Goal: Information Seeking & Learning: Compare options

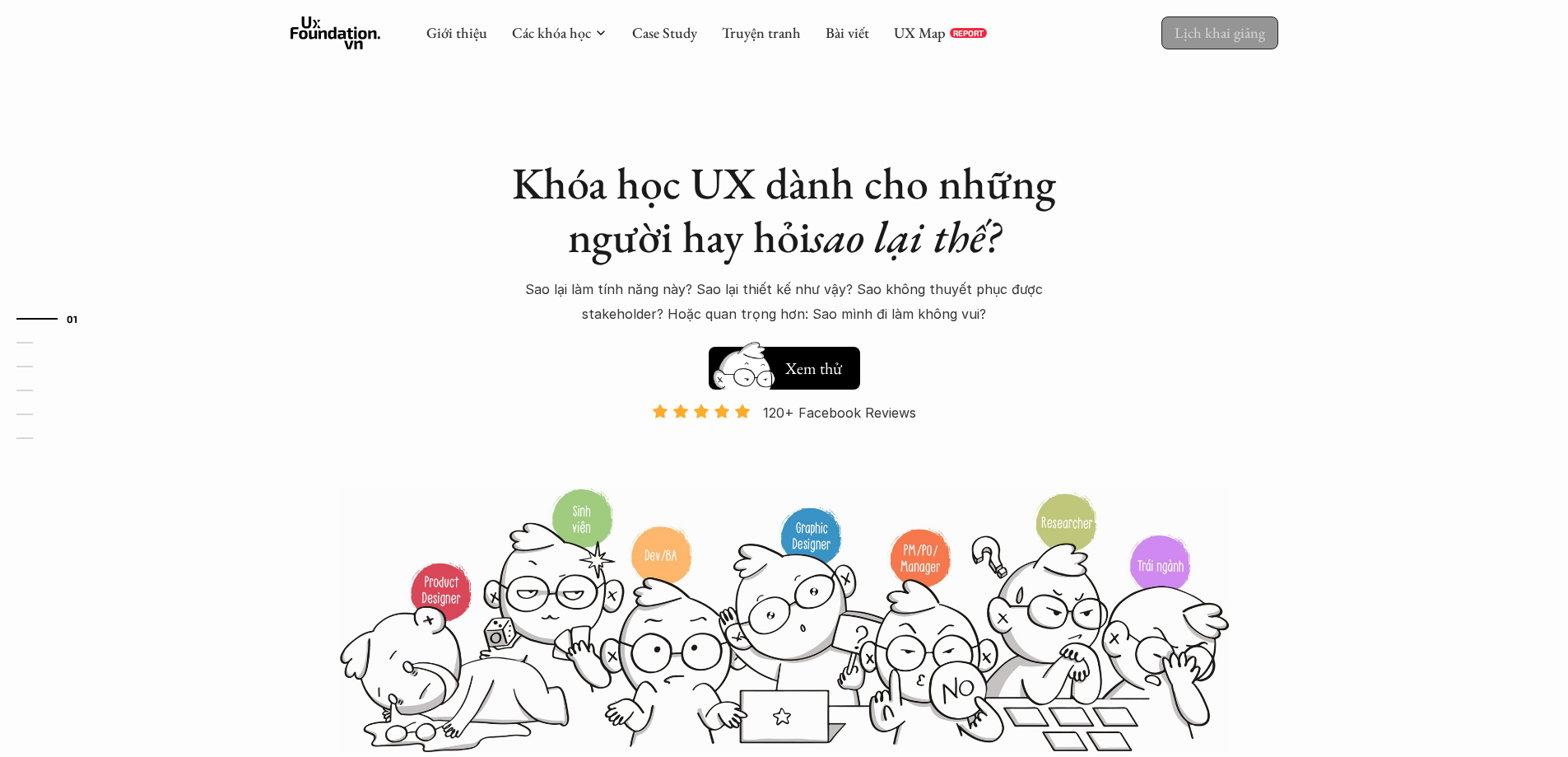
click at [1212, 41] on p "Lịch khai giảng" at bounding box center [1220, 33] width 91 height 19
click at [921, 34] on link "UX Map" at bounding box center [919, 33] width 52 height 19
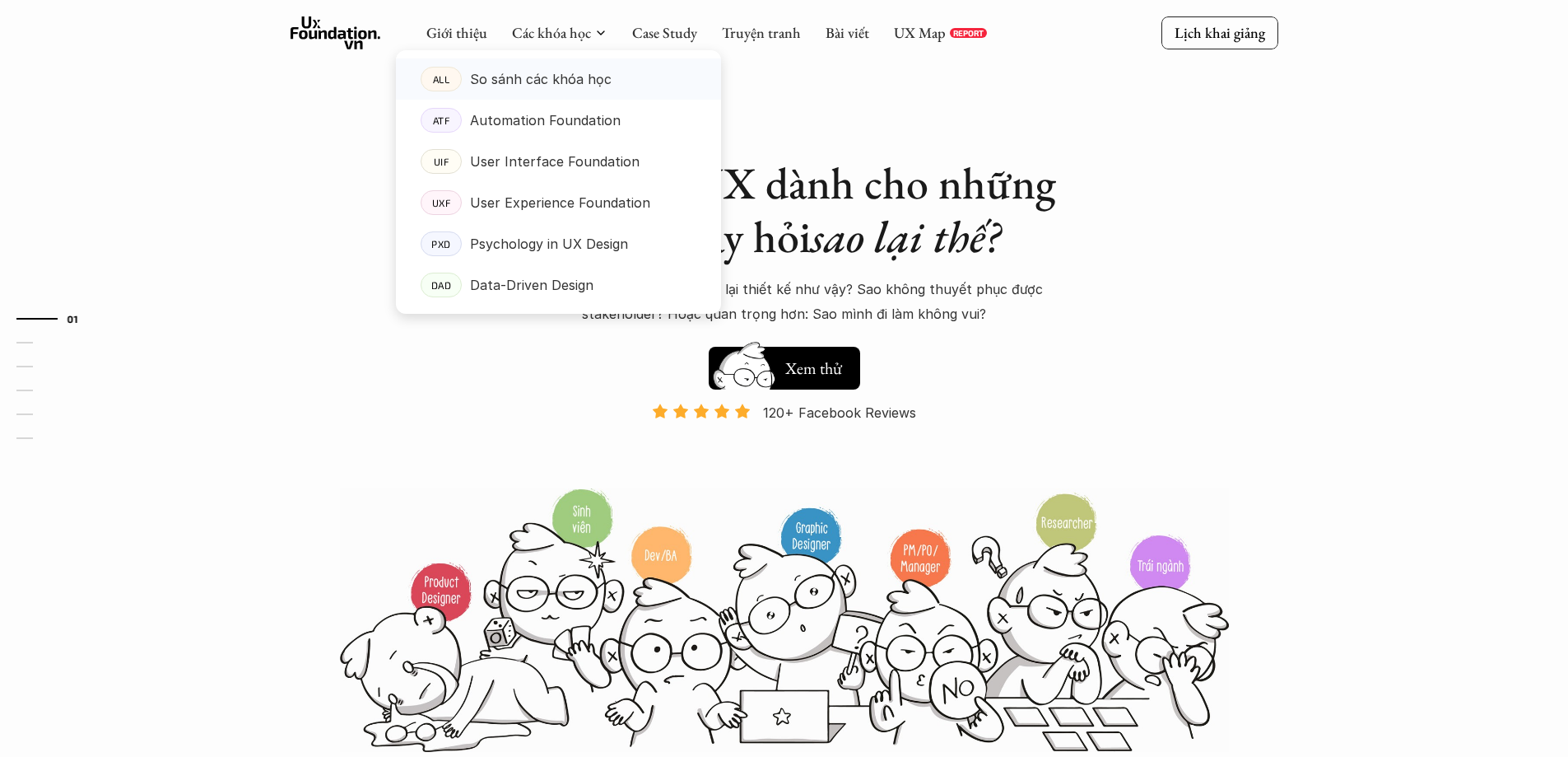
click at [558, 71] on p "So sánh các khóa học" at bounding box center [541, 79] width 141 height 25
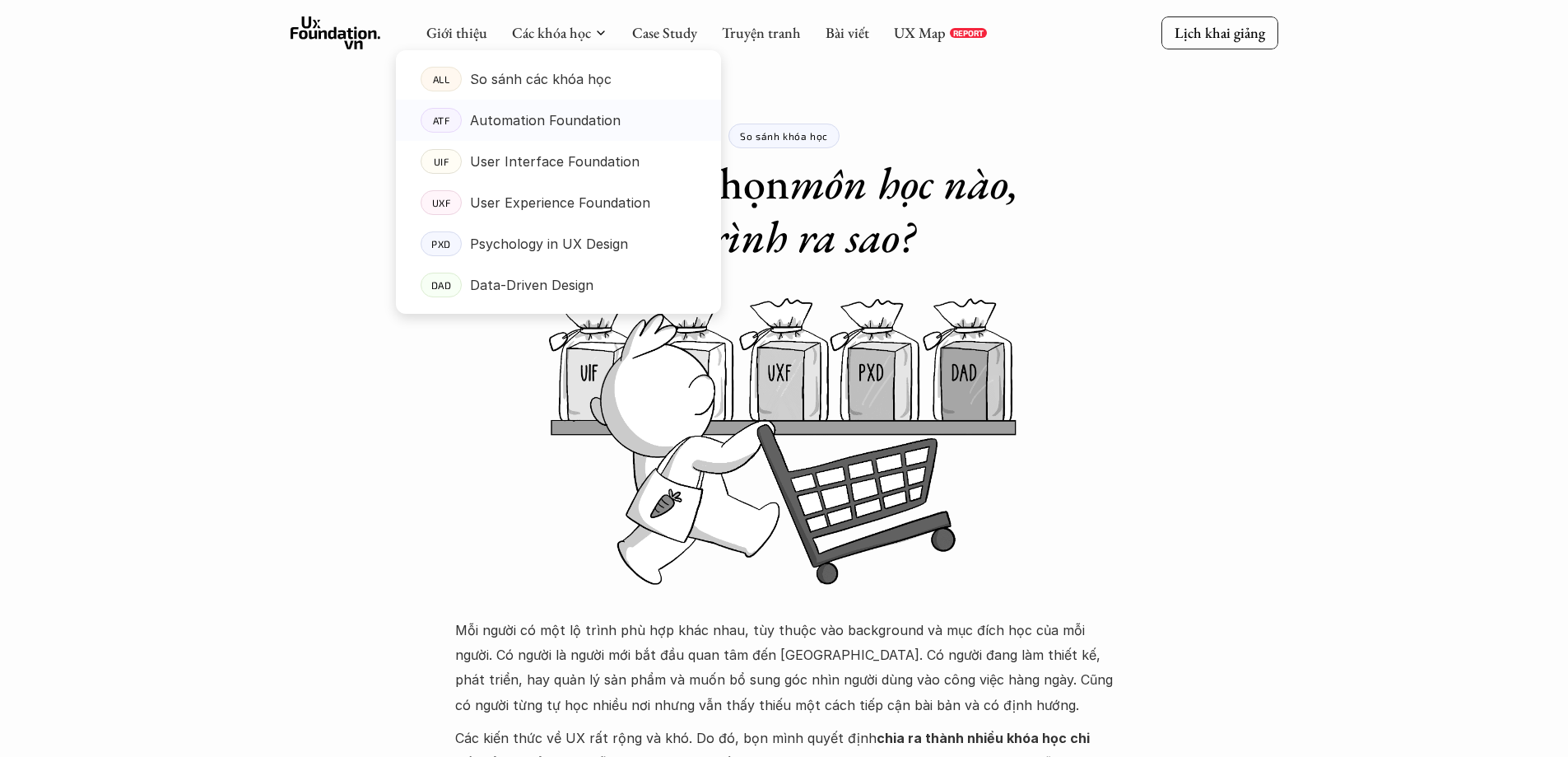
click at [560, 124] on p "Automation Foundation" at bounding box center [546, 120] width 151 height 25
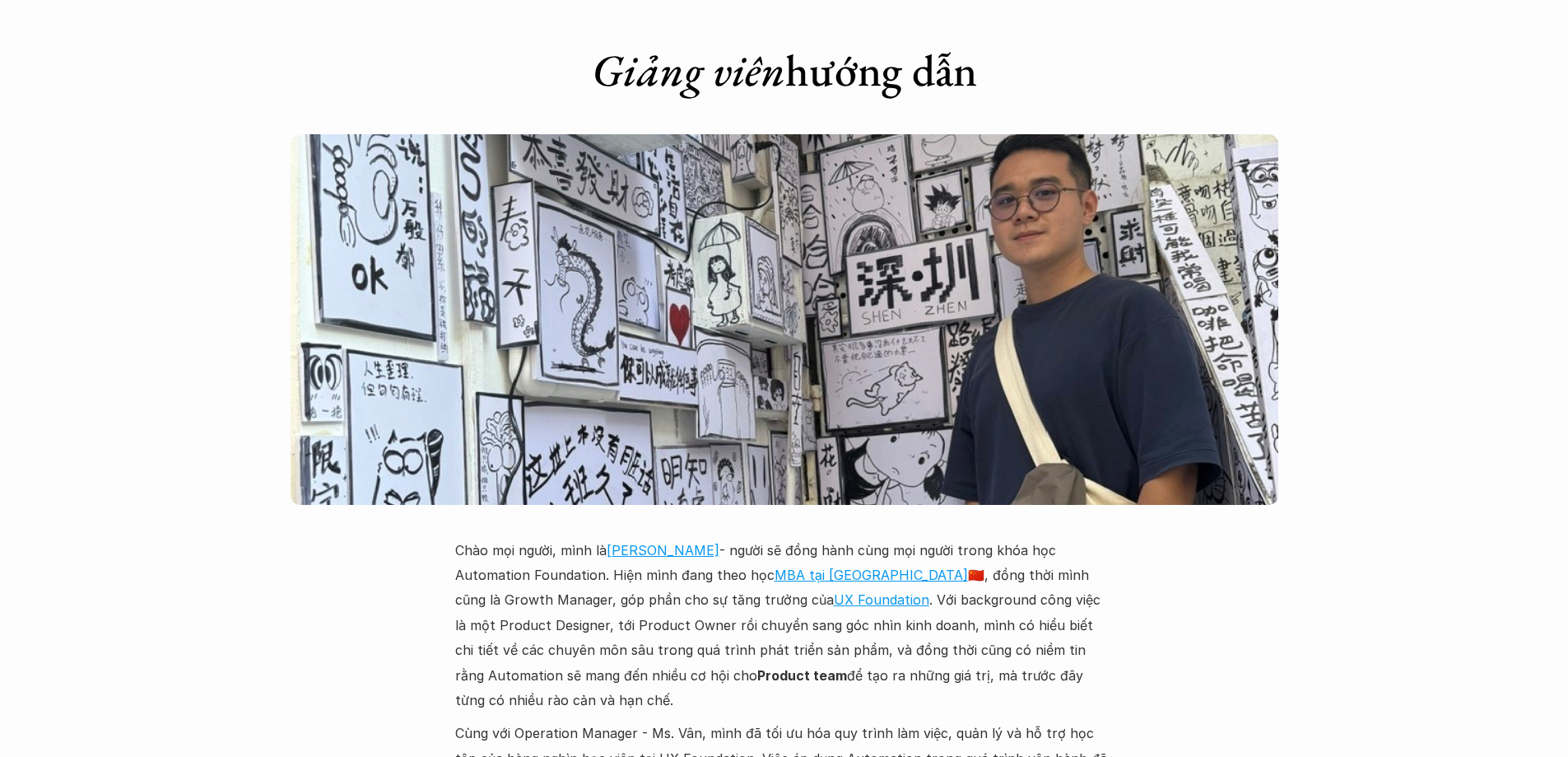
scroll to position [3944, 0]
